Goal: Task Accomplishment & Management: Use online tool/utility

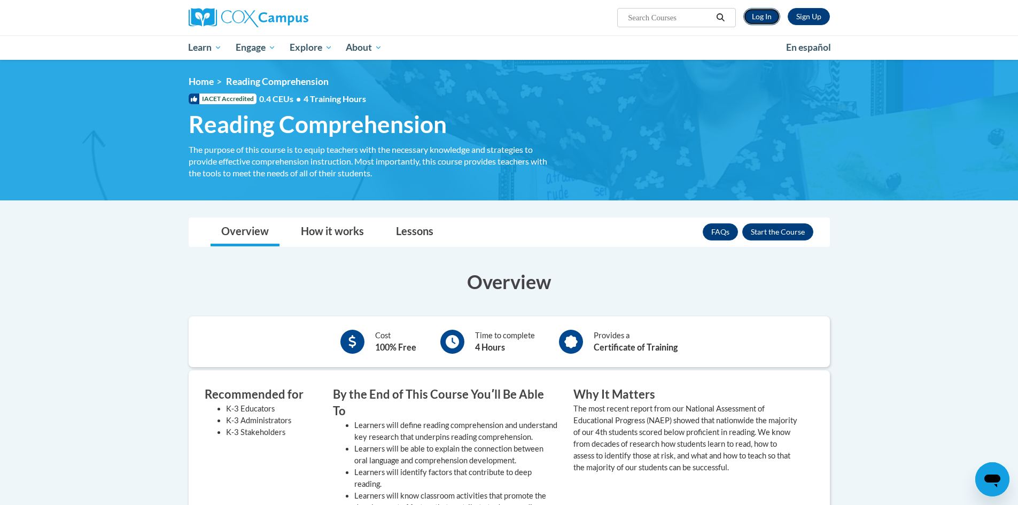
click at [764, 14] on link "Log In" at bounding box center [761, 16] width 37 height 17
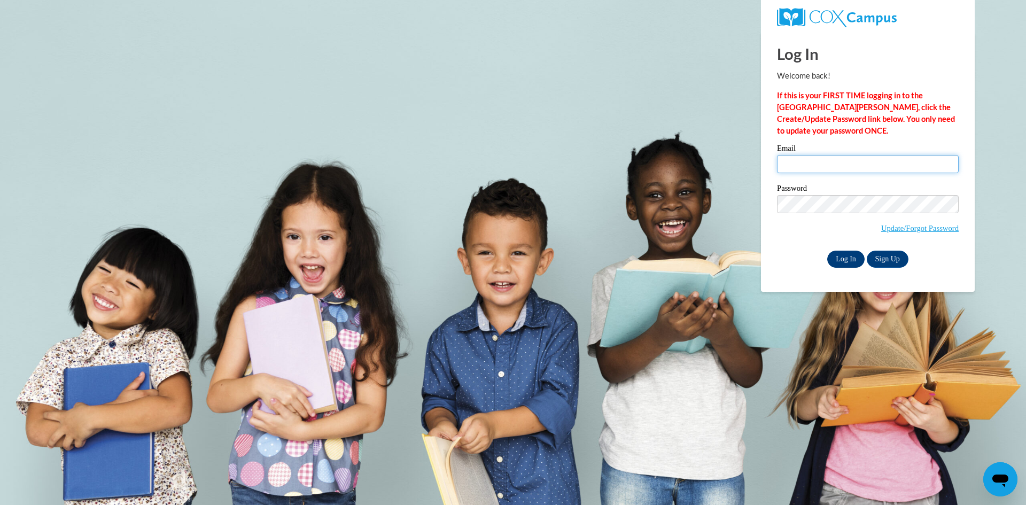
type input "[EMAIL_ADDRESS][DOMAIN_NAME]"
click at [849, 259] on input "Log In" at bounding box center [845, 259] width 37 height 17
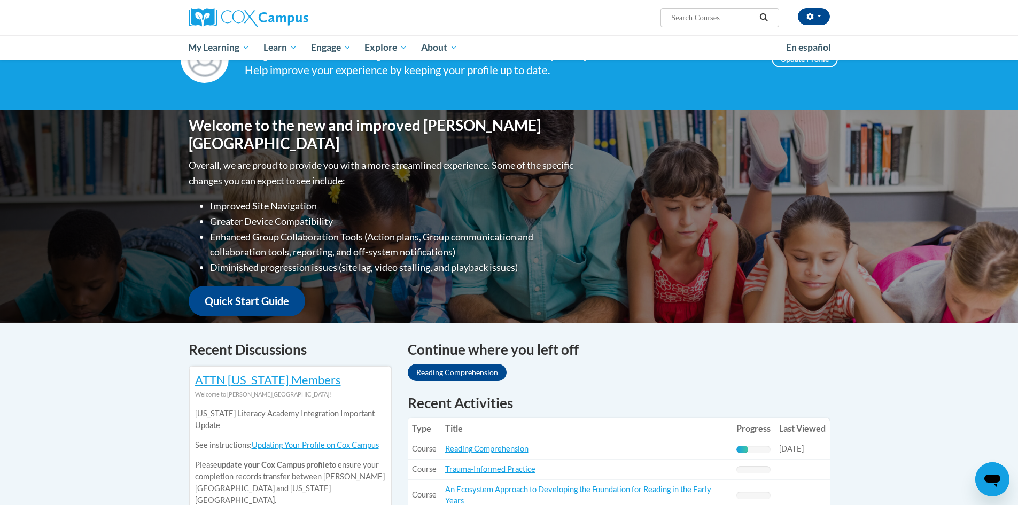
scroll to position [107, 0]
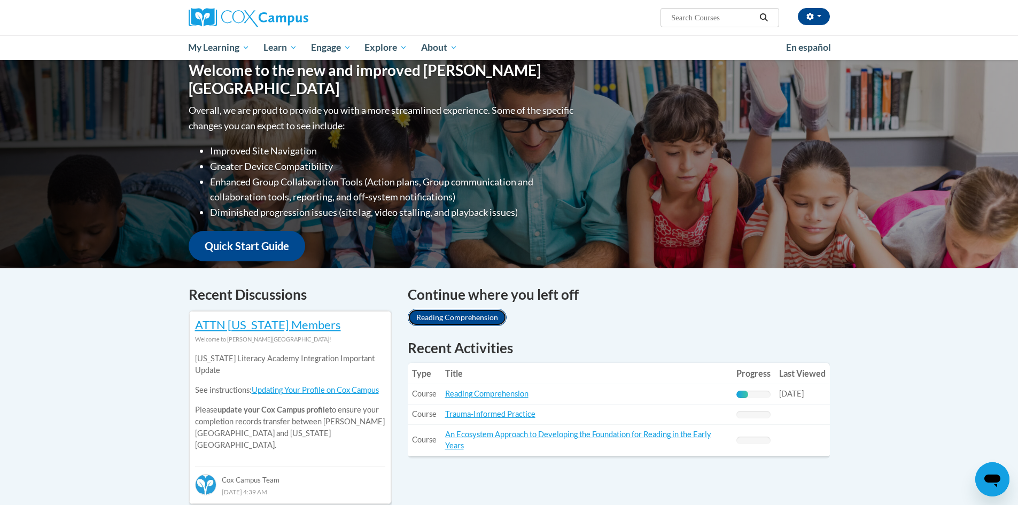
click at [466, 317] on link "Reading Comprehension" at bounding box center [457, 317] width 99 height 17
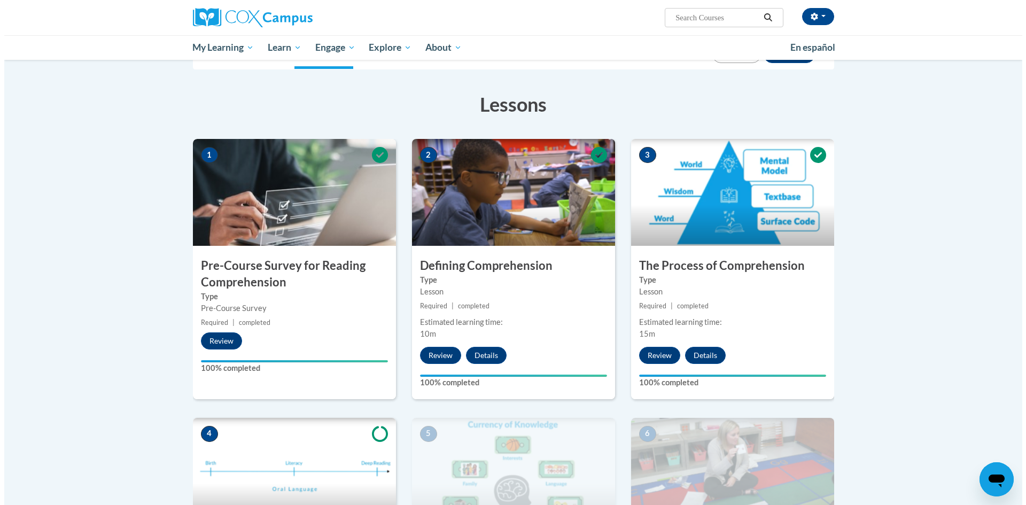
scroll to position [107, 0]
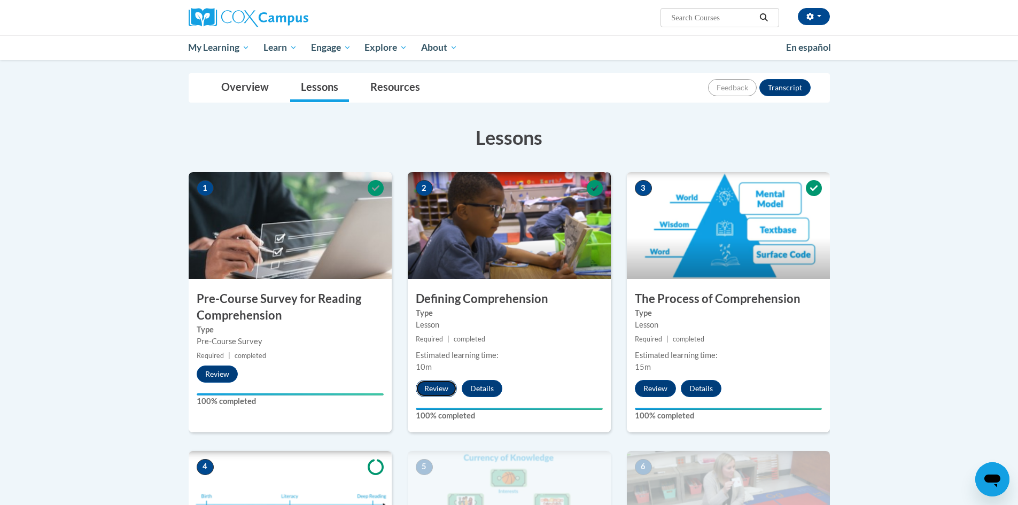
click at [440, 393] on button "Review" at bounding box center [436, 388] width 41 height 17
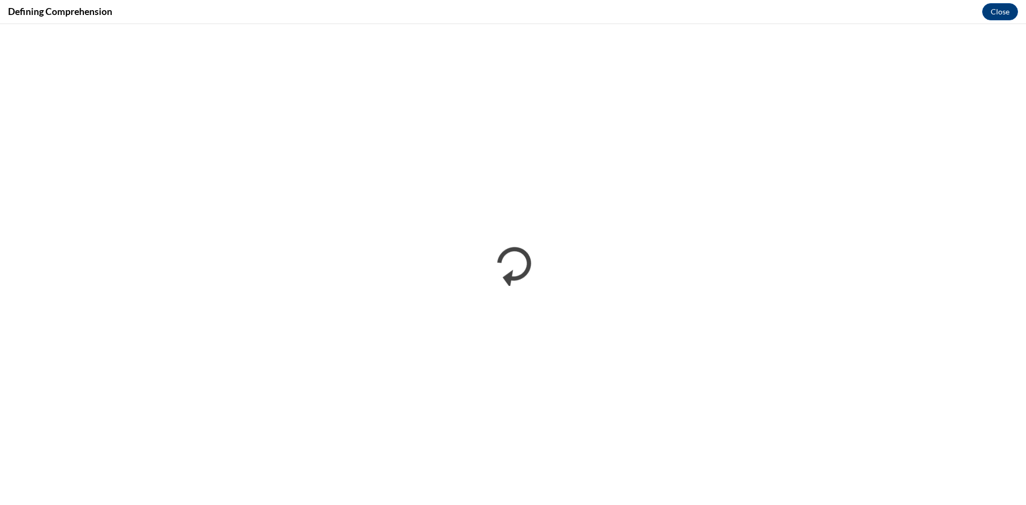
scroll to position [0, 0]
